Goal: Information Seeking & Learning: Learn about a topic

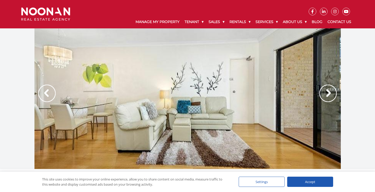
click at [330, 93] on img at bounding box center [327, 92] width 17 height 17
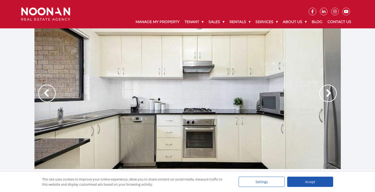
click at [330, 94] on img at bounding box center [327, 92] width 17 height 17
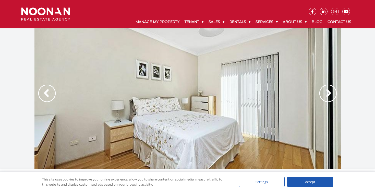
click at [330, 94] on img at bounding box center [327, 92] width 17 height 17
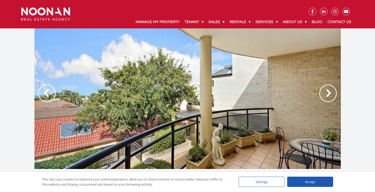
click at [330, 94] on img at bounding box center [327, 92] width 17 height 17
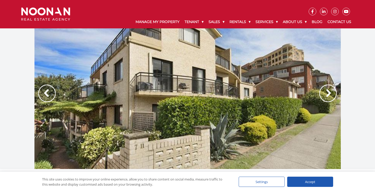
click at [330, 94] on img at bounding box center [327, 92] width 17 height 17
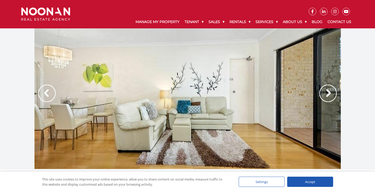
click at [330, 94] on img at bounding box center [327, 92] width 17 height 17
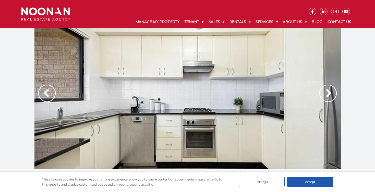
click at [330, 94] on img at bounding box center [327, 92] width 17 height 17
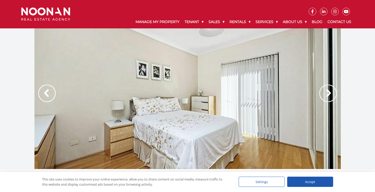
click at [330, 94] on img at bounding box center [327, 92] width 17 height 17
